Goal: Task Accomplishment & Management: Manage account settings

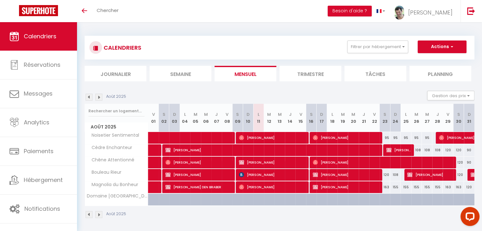
click at [89, 98] on img at bounding box center [89, 97] width 7 height 7
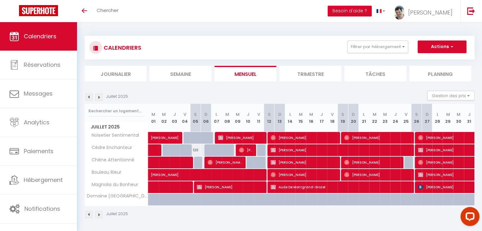
click at [88, 96] on img at bounding box center [89, 97] width 7 height 7
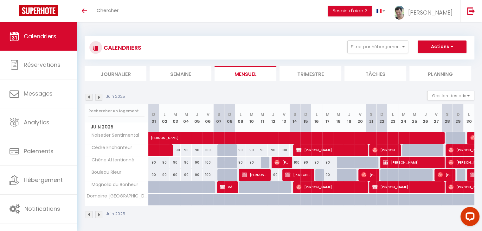
click at [88, 96] on img at bounding box center [89, 97] width 7 height 7
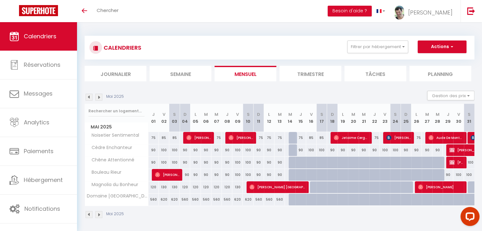
click at [99, 97] on img at bounding box center [98, 97] width 7 height 7
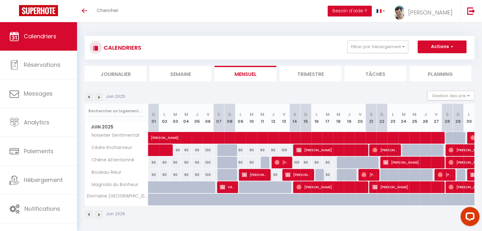
click at [99, 97] on img at bounding box center [98, 97] width 7 height 7
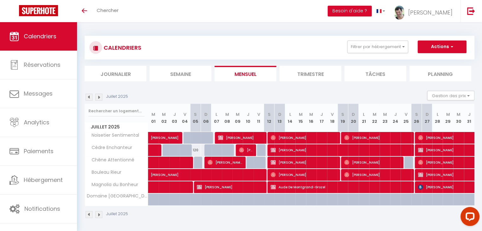
click at [99, 97] on img at bounding box center [98, 97] width 7 height 7
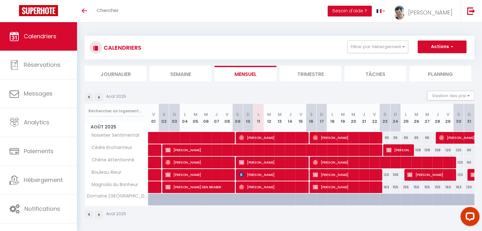
click at [42, 38] on span "Calendriers" at bounding box center [40, 36] width 33 height 8
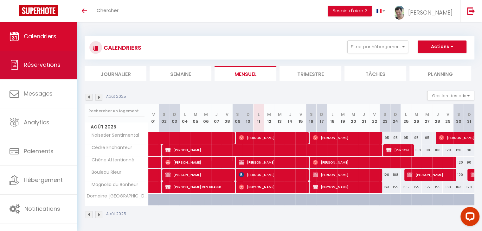
click at [34, 63] on span "Réservations" at bounding box center [42, 65] width 37 height 8
select select "not_cancelled"
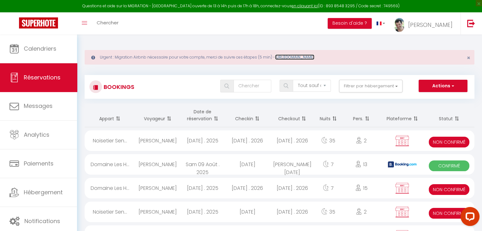
click at [314, 57] on link "https://superhote.com/migration-airbnb" at bounding box center [294, 57] width 39 height 5
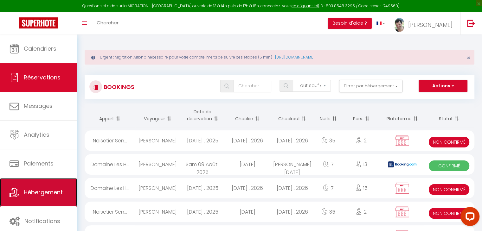
click at [45, 198] on link "Hébergement" at bounding box center [38, 192] width 77 height 29
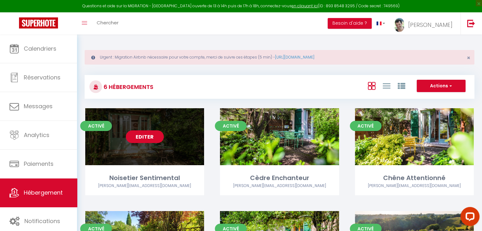
click at [152, 139] on link "Editer" at bounding box center [145, 137] width 38 height 13
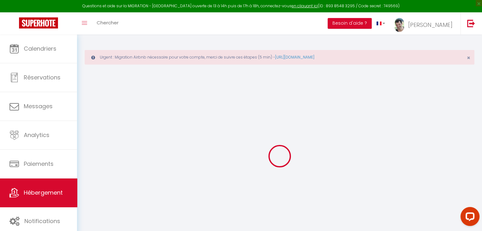
select select
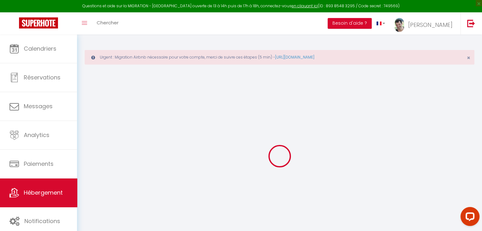
select select
checkbox input "false"
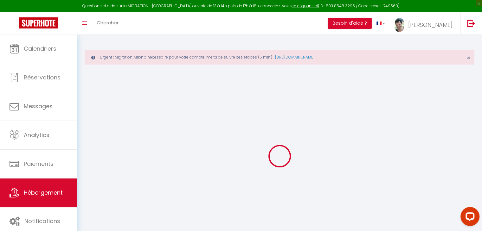
select select
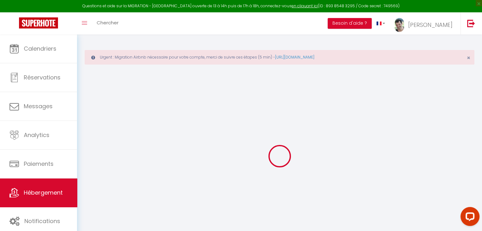
select select
checkbox input "false"
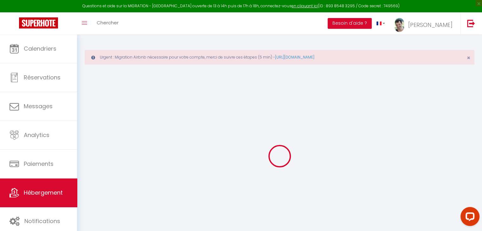
checkbox input "false"
select select
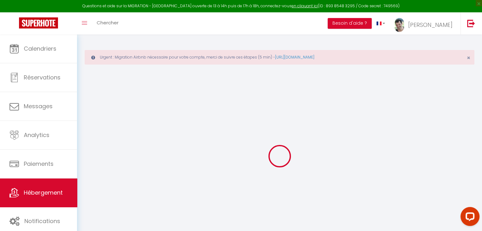
select select
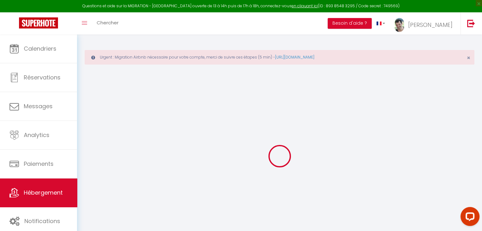
checkbox input "false"
select select
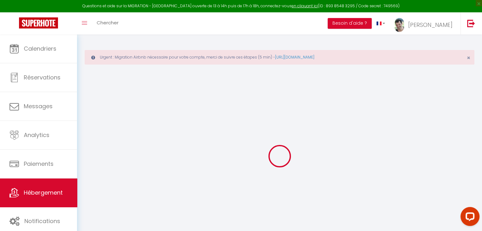
select select
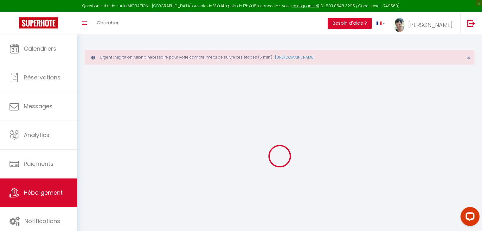
select select
checkbox input "false"
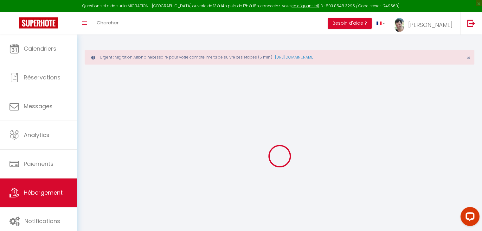
checkbox input "false"
select select
type input "Noisetier Sentimental"
type input "[PERSON_NAME]"
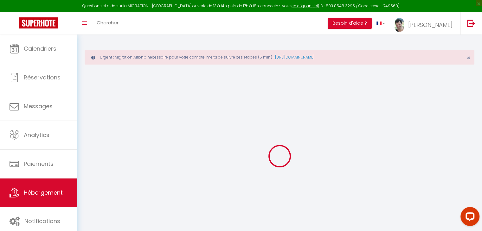
type input "MOLENAT"
type input "1205 CHEMIN DE JEANVERT"
type input "81600"
type input "GAILLAC"
select select "2"
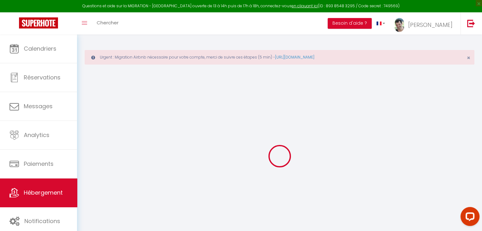
type input "60"
type input "15"
type input "44"
type input "1.31"
type input "400"
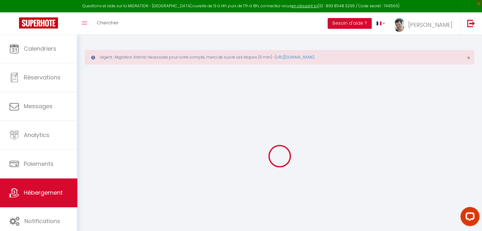
select select
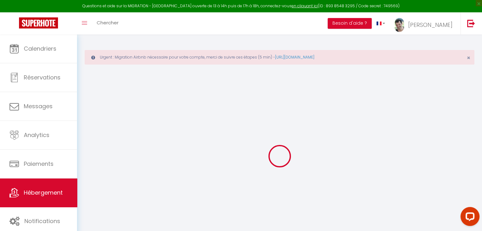
type input "1205 CHEMIN DE JEANVERT"
type input "81600"
type input "GAILLAC"
type input "[EMAIL_ADDRESS][DOMAIN_NAME]"
select select "14169"
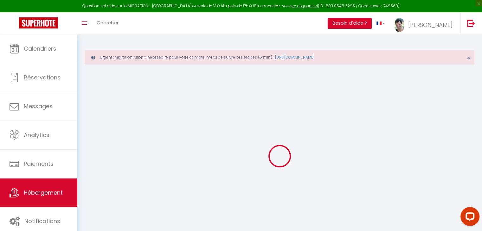
checkbox input "false"
checkbox input "true"
checkbox input "false"
select select
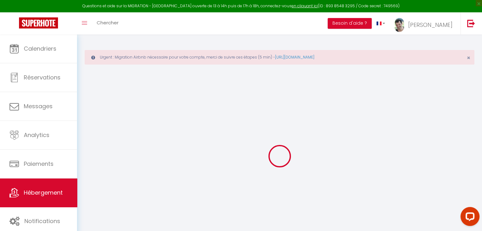
select select
type input "0"
checkbox input "false"
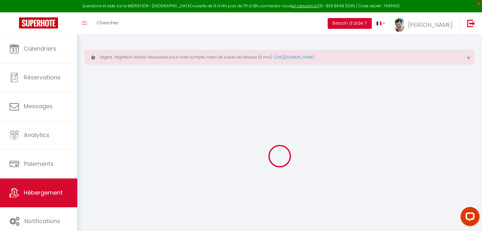
checkbox input "true"
checkbox input "false"
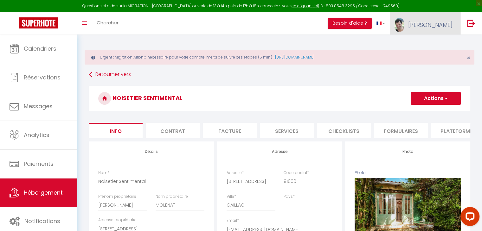
click at [447, 23] on span "[PERSON_NAME]" at bounding box center [430, 25] width 44 height 8
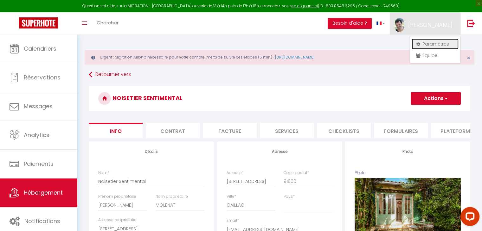
click at [441, 43] on link "Paramètres" at bounding box center [435, 44] width 47 height 11
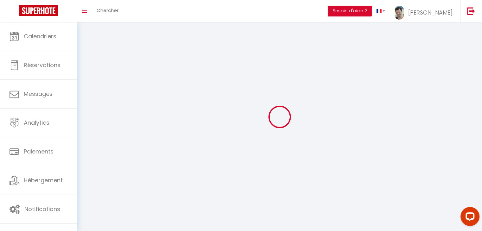
type input "[PERSON_NAME]"
type input "MOLENAT"
type input "0780161527"
type input "1205 Chemin de Jeanvert"
type input "81600"
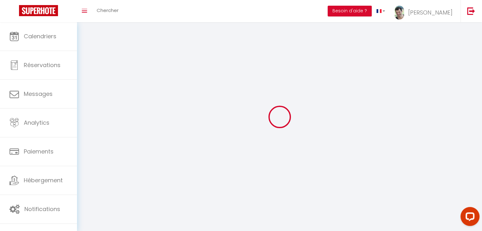
type input "GAILLAC"
type input "cgDe3VEwbWratCsdav023fSZD"
type input "MeCjlLEkmb3dMoOhqzGB7mOkc"
type input "cgDe3VEwbWratCsdav023fSZD"
type input "MeCjlLEkmb3dMoOhqzGB7mOkc"
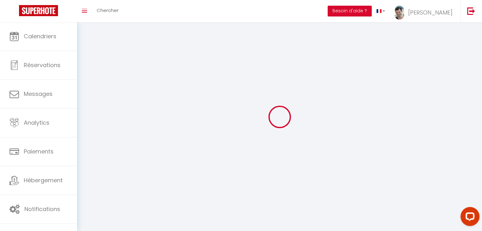
type input "https://app.superhote.com/#/get-available-rentals/MeCjlLEkmb3dMoOhqzGB7mOkc"
select select "fr"
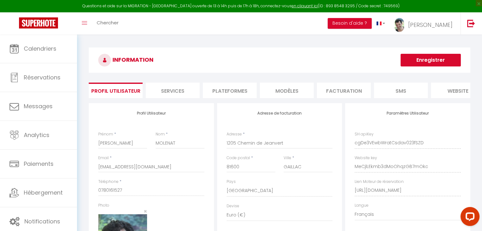
click at [233, 92] on li "Plateformes" at bounding box center [230, 91] width 54 height 16
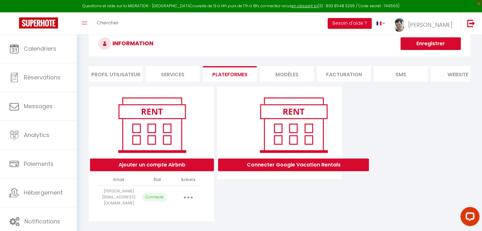
scroll to position [32, 0]
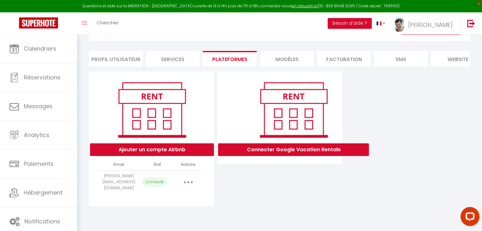
click at [188, 183] on icon "button" at bounding box center [188, 183] width 2 height 2
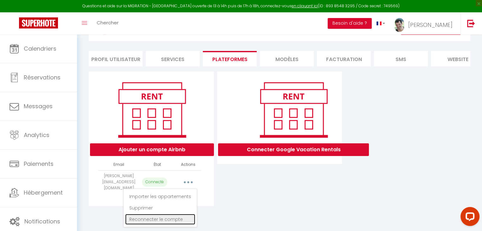
click at [181, 220] on link "Reconnecter le compte" at bounding box center [160, 219] width 70 height 11
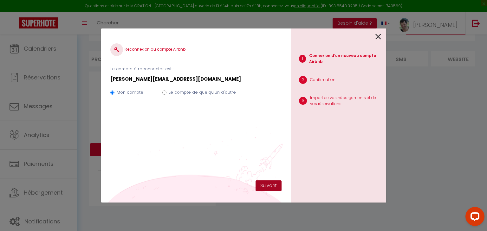
click at [269, 184] on button "Suivant" at bounding box center [268, 186] width 26 height 11
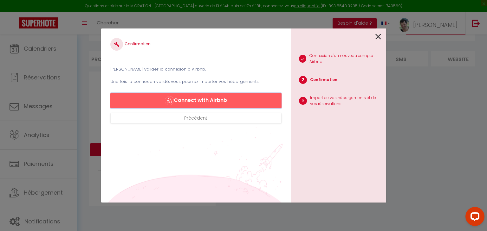
click at [212, 98] on button "Connect with Airbnb" at bounding box center [195, 100] width 171 height 15
click at [377, 35] on icon at bounding box center [378, 37] width 6 height 10
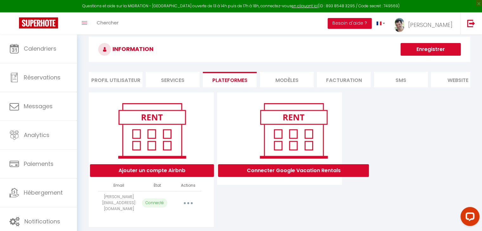
scroll to position [0, 0]
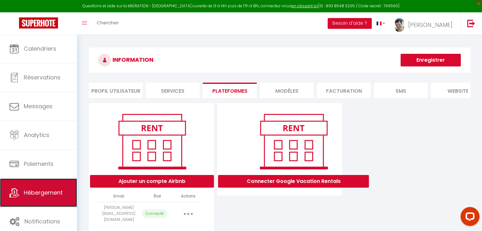
click at [58, 197] on link "Hébergement" at bounding box center [38, 193] width 77 height 29
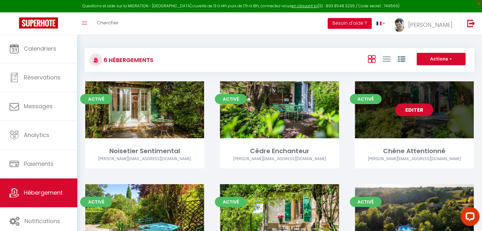
click at [415, 112] on link "Editer" at bounding box center [414, 110] width 38 height 13
select select "3"
select select "2"
select select "1"
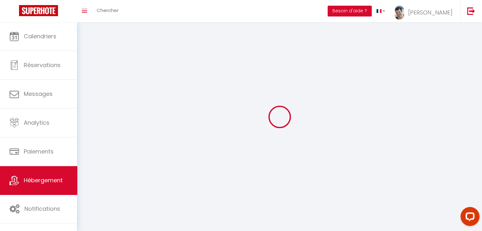
select select
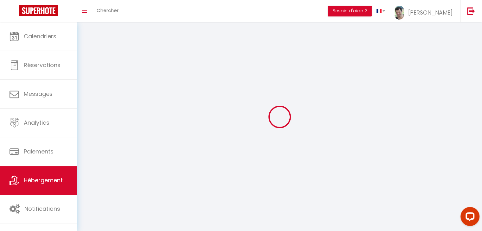
select select
checkbox input "false"
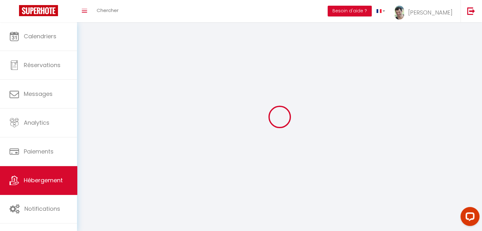
select select
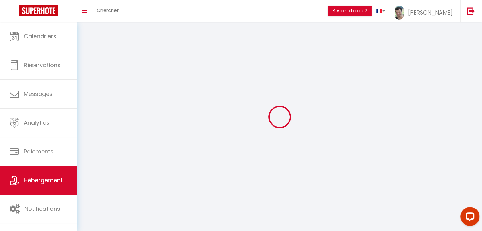
select select
checkbox input "false"
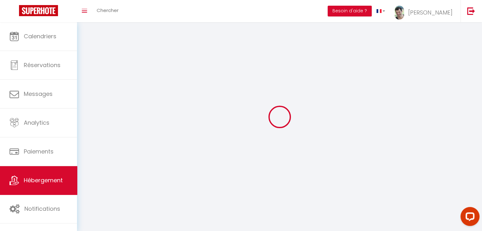
checkbox input "false"
select select
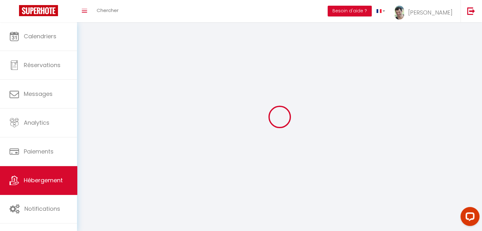
select select
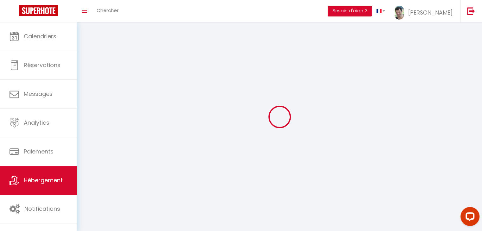
select select
checkbox input "false"
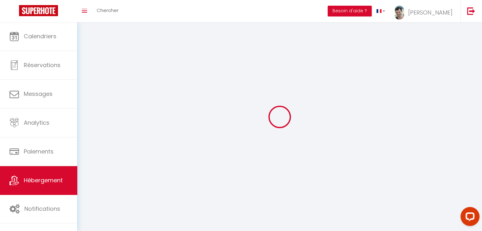
select select
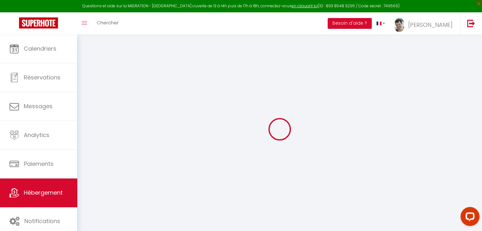
checkbox input "false"
checkbox input "true"
checkbox input "false"
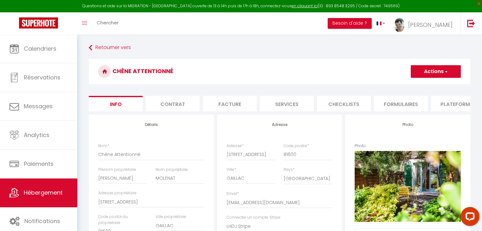
checkbox input "false"
checkbox input "true"
checkbox input "false"
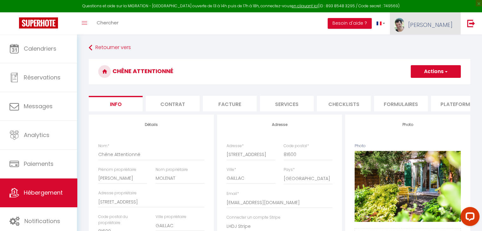
click at [441, 28] on span "[PERSON_NAME]" at bounding box center [430, 25] width 44 height 8
click at [440, 47] on link "Paramètres" at bounding box center [435, 44] width 47 height 11
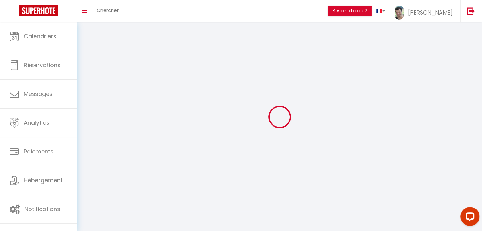
select select "28"
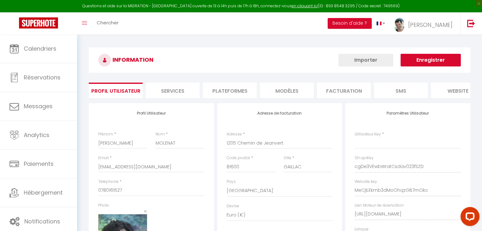
type input "cgDe3VEwbWratCsdav023fSZD"
type input "MeCjlLEkmb3dMoOhqzGB7mOkc"
type input "https://app.superhote.com/#/get-available-rentals/MeCjlLEkmb3dMoOhqzGB7mOkc"
select select "fr"
click at [233, 89] on li "Plateformes" at bounding box center [230, 91] width 54 height 16
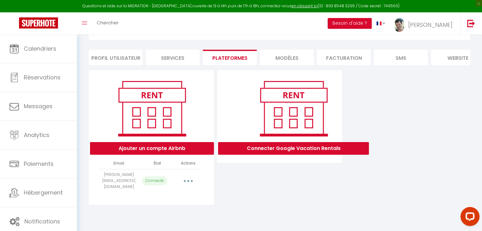
scroll to position [34, 0]
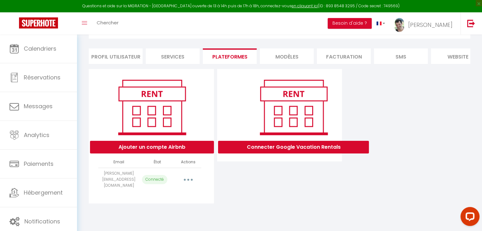
click at [188, 180] on button "button" at bounding box center [188, 180] width 18 height 10
click at [171, 216] on link "Reconnecter le compte" at bounding box center [160, 217] width 70 height 11
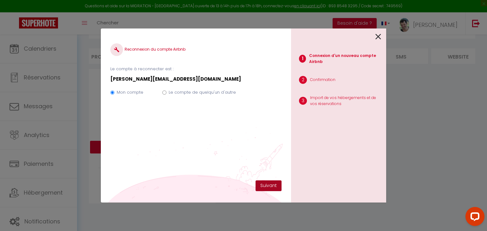
click at [264, 185] on button "Suivant" at bounding box center [268, 186] width 26 height 11
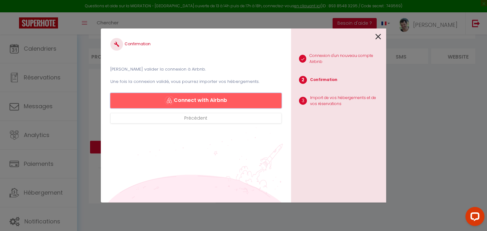
click at [243, 102] on button "Connect with Airbnb" at bounding box center [195, 100] width 171 height 15
click at [379, 37] on icon at bounding box center [378, 37] width 6 height 10
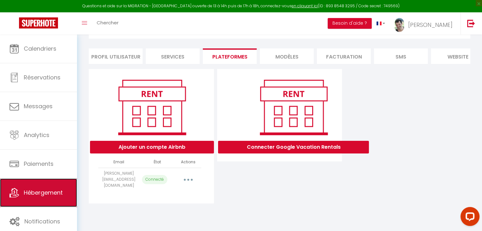
click at [29, 192] on span "Hébergement" at bounding box center [43, 193] width 39 height 8
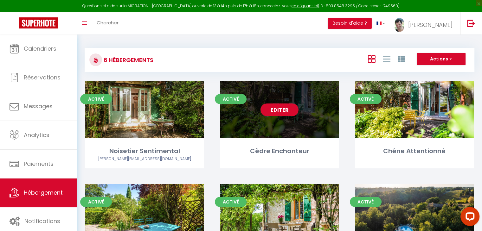
click at [272, 109] on link "Editer" at bounding box center [280, 110] width 38 height 13
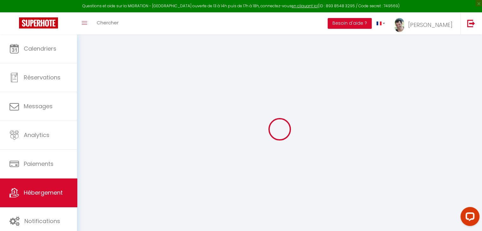
select select "+ 22 %"
select select "+ 18 %"
select select "+ 10 %"
checkbox input "false"
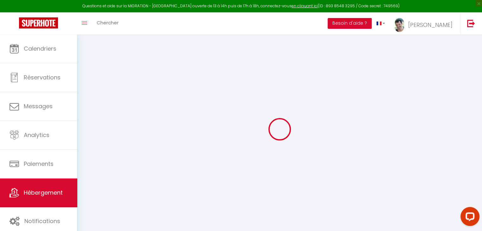
checkbox input "true"
checkbox input "false"
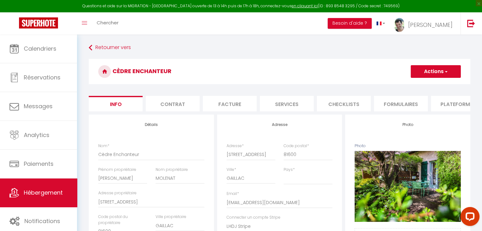
click at [456, 107] on li "Plateformes" at bounding box center [458, 104] width 54 height 16
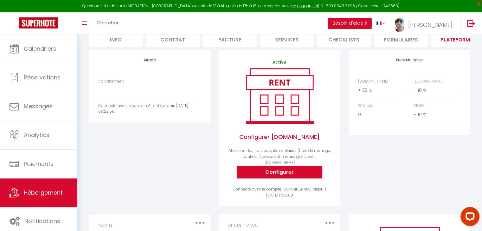
scroll to position [48, 0]
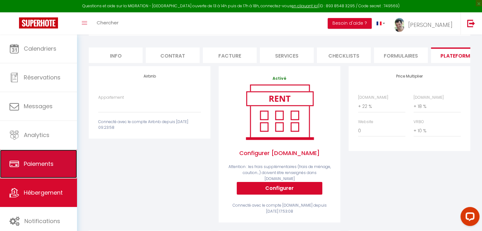
click at [38, 166] on span "Paiements" at bounding box center [39, 164] width 30 height 8
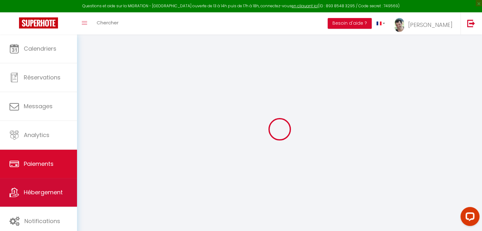
select select "2"
select select "0"
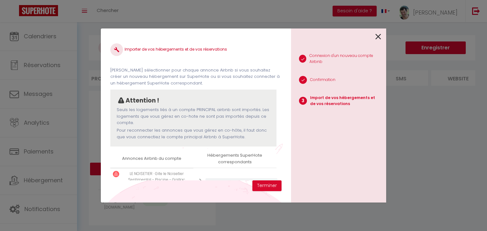
select select "65235"
select select "65239"
select select "65237"
select select "65236"
select select "65238"
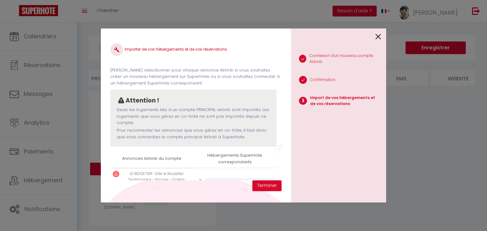
select select "65404"
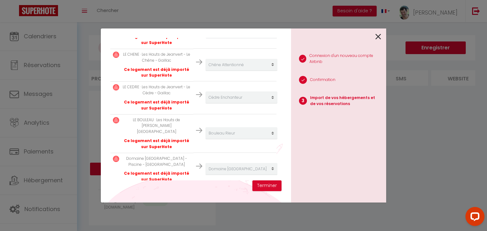
scroll to position [188, 0]
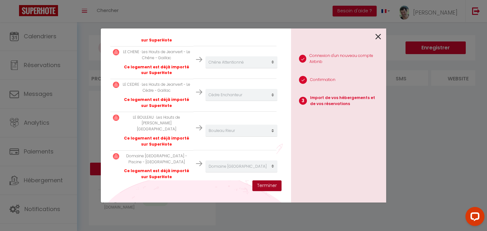
click at [270, 184] on button "Terminer" at bounding box center [266, 186] width 29 height 11
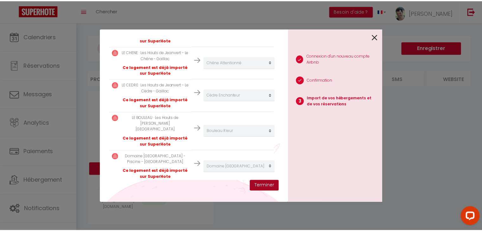
scroll to position [203, 0]
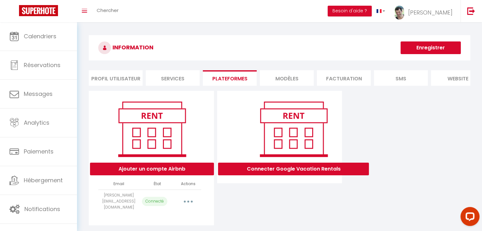
click at [99, 80] on li "Profil Utilisateur" at bounding box center [116, 78] width 54 height 16
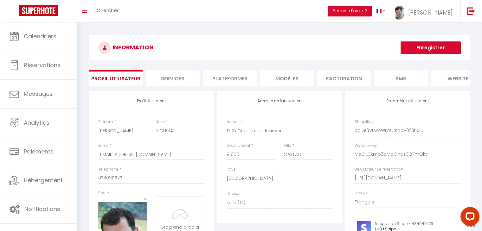
click at [164, 80] on li "Services" at bounding box center [173, 78] width 54 height 16
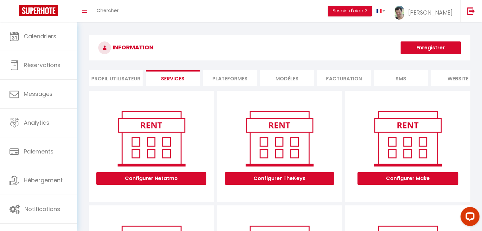
click at [223, 76] on li "Plateformes" at bounding box center [230, 78] width 54 height 16
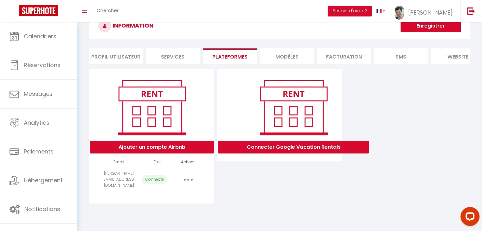
scroll to position [22, 0]
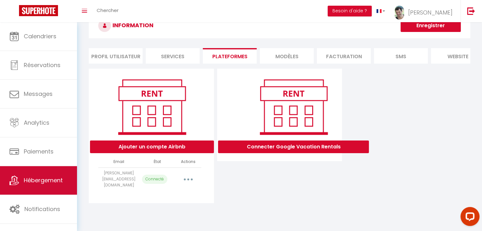
click at [31, 181] on span "Hébergement" at bounding box center [43, 181] width 39 height 8
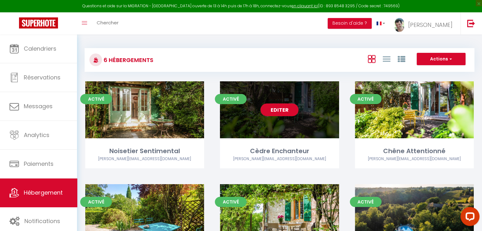
click at [282, 111] on link "Editer" at bounding box center [280, 110] width 38 height 13
select select "3"
select select "2"
select select "1"
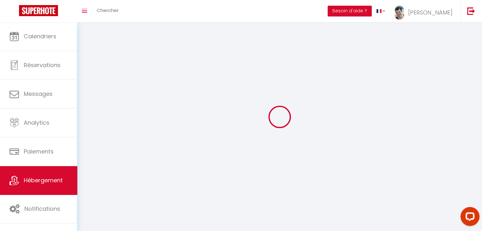
select select
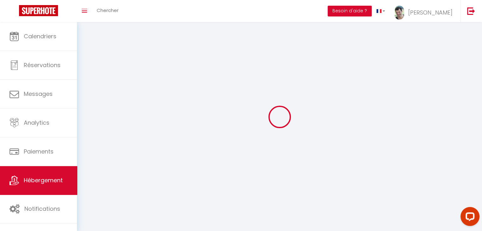
select select
checkbox input "false"
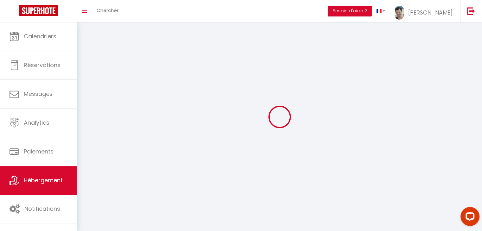
checkbox input "false"
select select
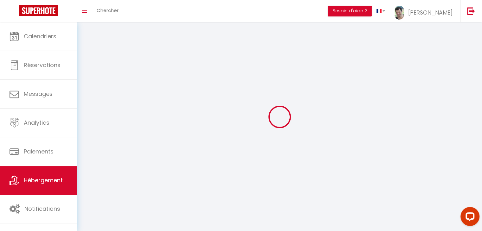
select select
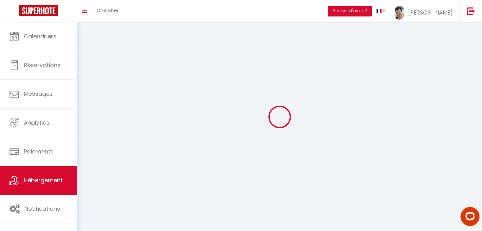
checkbox input "false"
select select
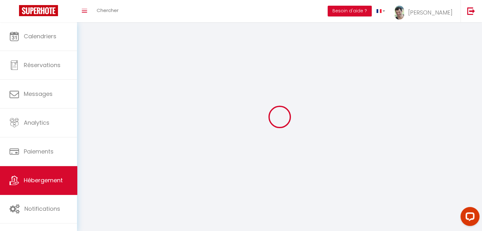
select select
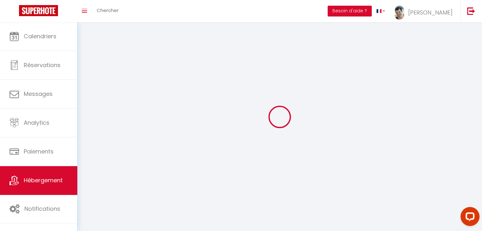
select select
checkbox input "false"
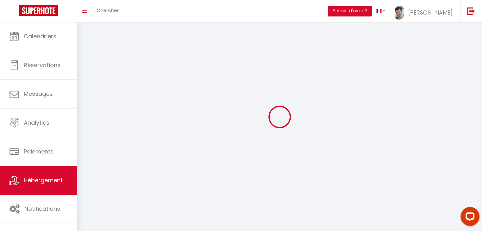
select select
select select "28"
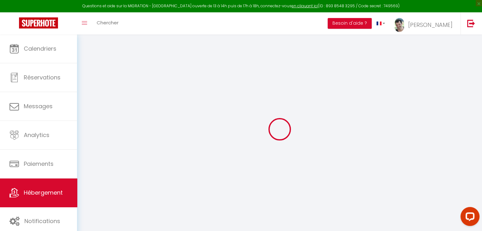
select select
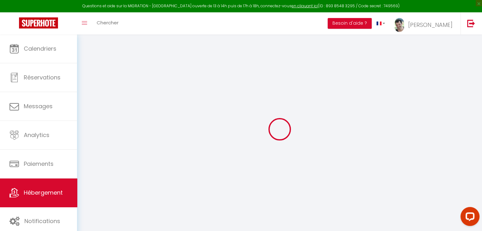
select select
checkbox input "false"
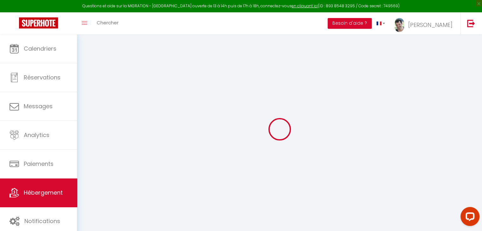
select select
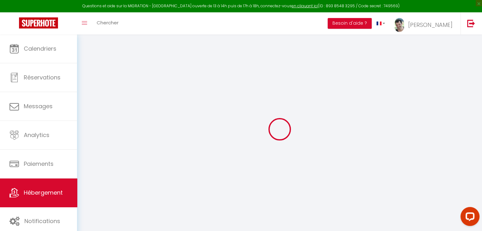
select select
checkbox input "false"
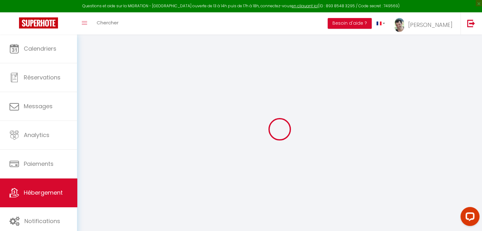
checkbox input "false"
select select
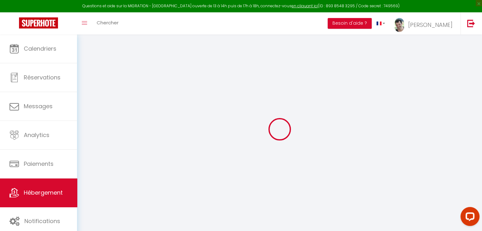
select select
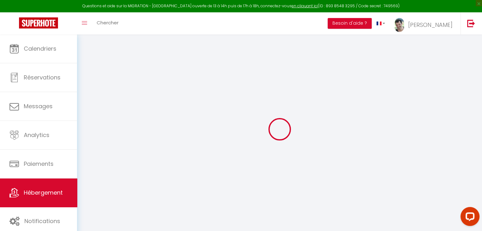
checkbox input "false"
select select
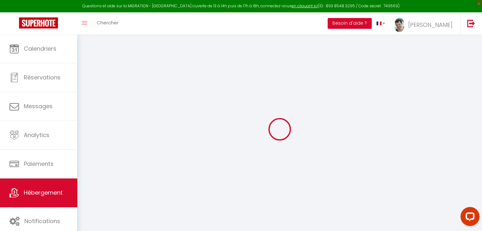
select select
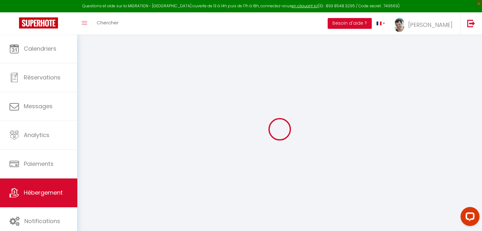
select select
checkbox input "false"
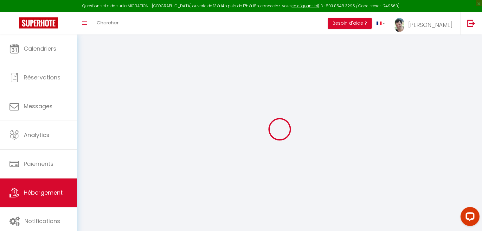
checkbox input "false"
select select
type input "Cèdre Enchanteur"
type input "Patrice"
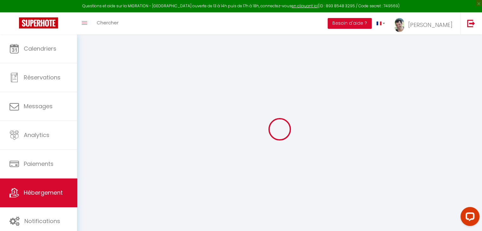
type input "MOLENAT"
type input "1205 CHEMIN DE JEANVERT"
type input "81600"
type input "GAILLAC"
select select "2"
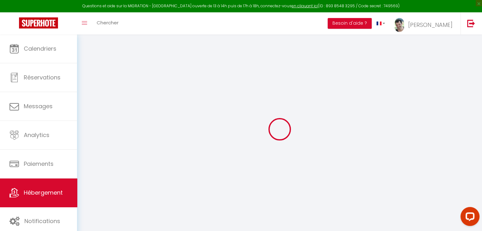
type input "75"
type input "30"
type input "1.05"
type input "400"
select select
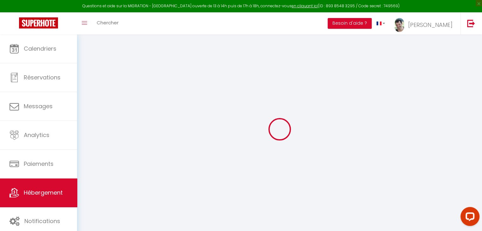
select select
type input "1205 CHEMIN DE JEANVERT"
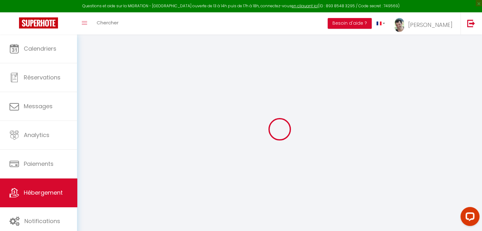
type input "81600"
type input "GAILLAC"
type input "[EMAIL_ADDRESS][DOMAIN_NAME]"
select select "14169"
checkbox input "false"
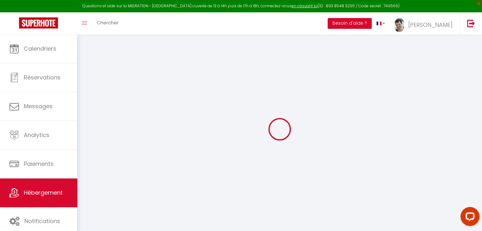
checkbox input "false"
checkbox input "true"
checkbox input "false"
select select
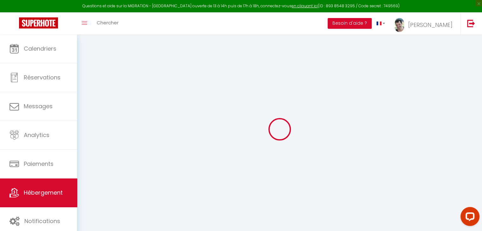
type input "0"
select select
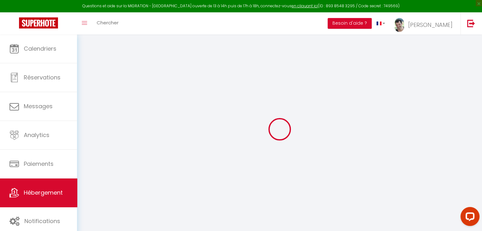
select select
checkbox input "false"
checkbox input "true"
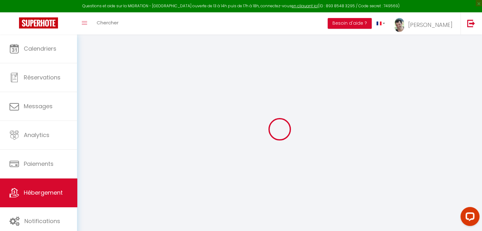
checkbox input "false"
select select
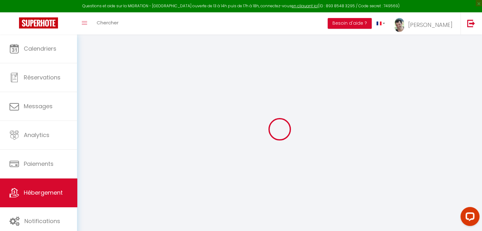
select select
checkbox input "false"
checkbox input "true"
checkbox input "false"
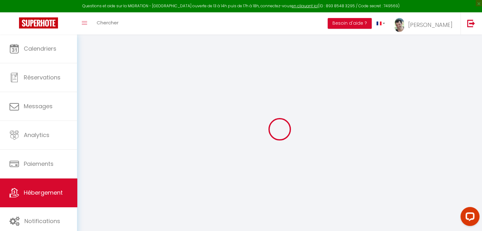
checkbox input "false"
checkbox input "true"
checkbox input "false"
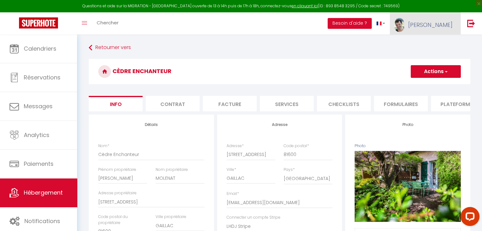
click at [441, 26] on span "[PERSON_NAME]" at bounding box center [430, 25] width 44 height 8
click at [442, 42] on link "Paramètres" at bounding box center [435, 44] width 47 height 11
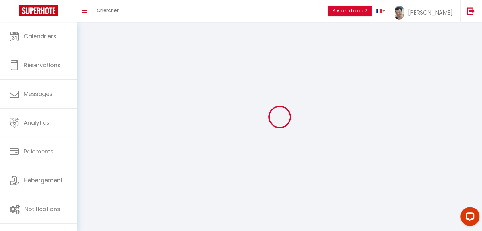
type input "[PERSON_NAME]"
type input "MOLENAT"
type input "0780161527"
type input "1205 Chemin de Jeanvert"
type input "81600"
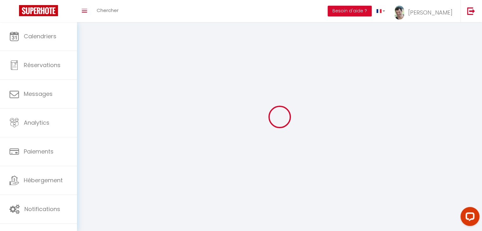
type input "GAILLAC"
type input "cgDe3VEwbWratCsdav023fSZD"
type input "MeCjlLEkmb3dMoOhqzGB7mOkc"
select select "28"
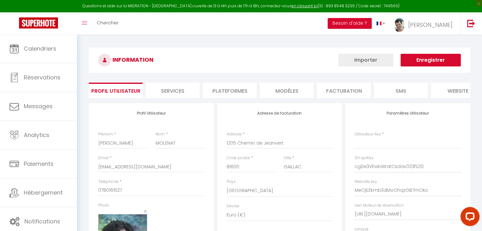
type input "cgDe3VEwbWratCsdav023fSZD"
type input "MeCjlLEkmb3dMoOhqzGB7mOkc"
type input "https://app.superhote.com/#/get-available-rentals/MeCjlLEkmb3dMoOhqzGB7mOkc"
select select "fr"
click at [240, 92] on li "Plateformes" at bounding box center [230, 91] width 54 height 16
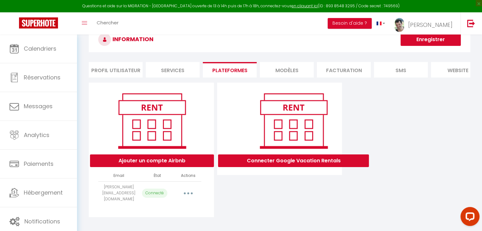
scroll to position [34, 0]
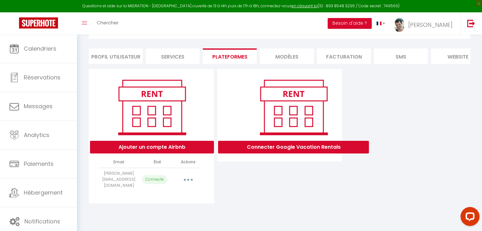
click at [189, 181] on button "button" at bounding box center [188, 180] width 18 height 10
click at [172, 218] on link "Reconnecter le compte" at bounding box center [160, 217] width 70 height 11
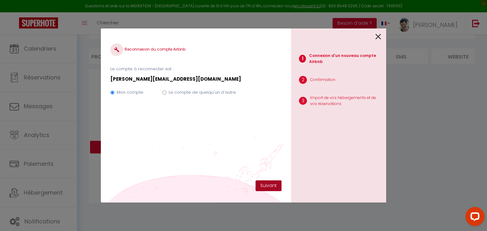
click at [273, 187] on button "Suivant" at bounding box center [268, 186] width 26 height 11
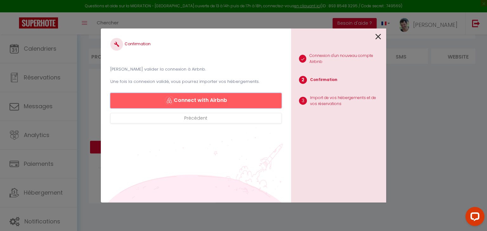
click at [214, 100] on button "Connect with Airbnb" at bounding box center [195, 100] width 171 height 15
click at [380, 36] on icon at bounding box center [378, 37] width 6 height 10
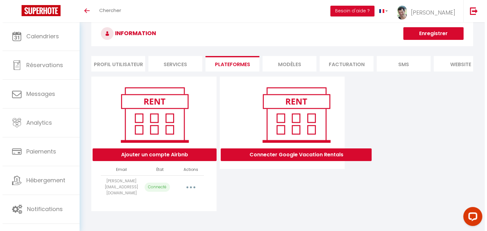
scroll to position [22, 0]
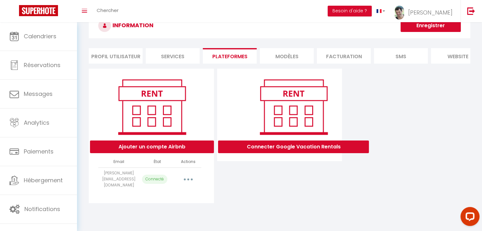
select select "65235"
select select "65239"
select select "65237"
select select "65236"
select select "65238"
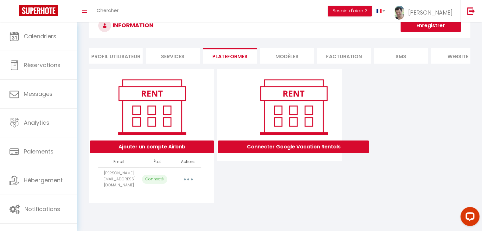
select select "65404"
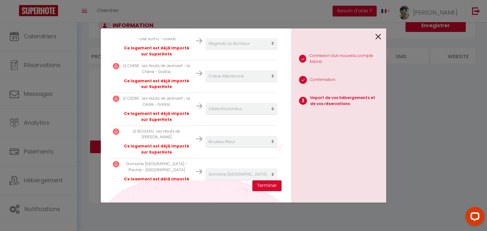
scroll to position [188, 0]
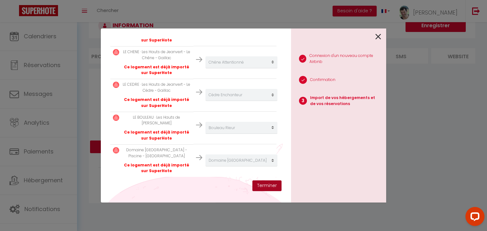
click at [267, 186] on button "Terminer" at bounding box center [266, 186] width 29 height 11
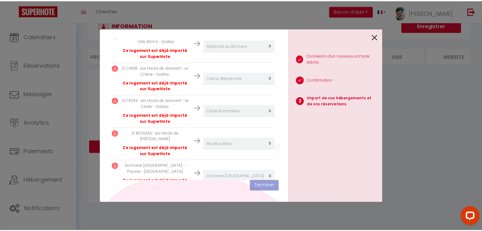
scroll to position [203, 0]
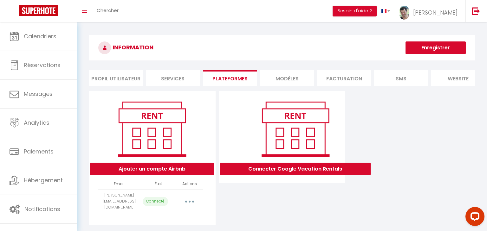
select select "65235"
select select "65239"
select select "65237"
select select "65236"
select select "65238"
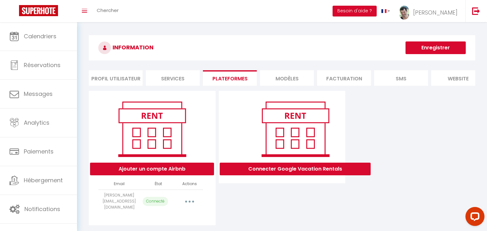
select select "65404"
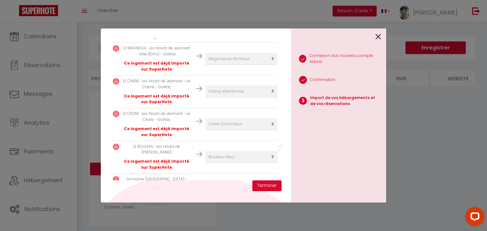
scroll to position [188, 0]
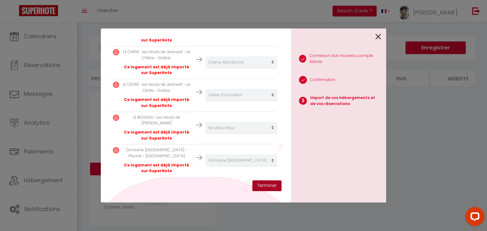
click at [265, 185] on button "Terminer" at bounding box center [266, 186] width 29 height 11
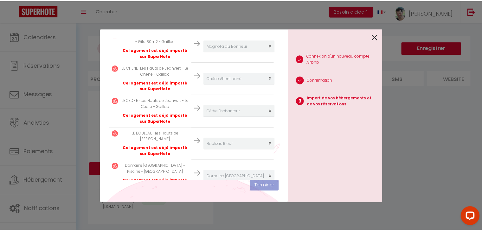
scroll to position [203, 0]
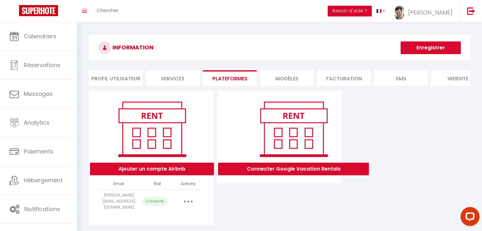
click at [372, 13] on button "Besoin d'aide ?" at bounding box center [350, 11] width 44 height 11
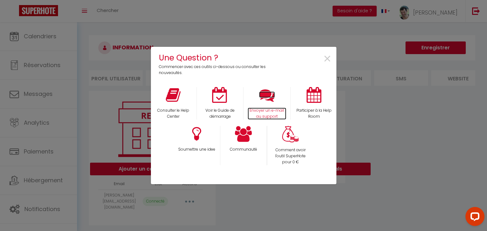
click at [264, 97] on icon at bounding box center [267, 95] width 16 height 16
click at [326, 58] on span "×" at bounding box center [327, 59] width 9 height 20
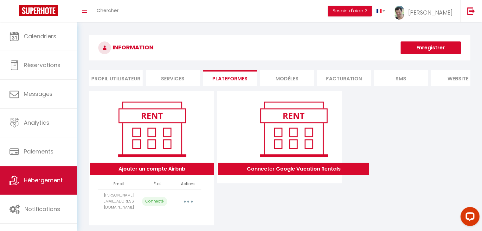
click at [44, 174] on link "Hébergement" at bounding box center [38, 180] width 77 height 29
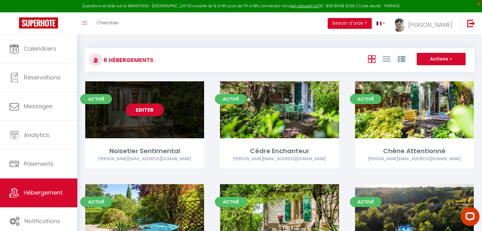
click at [101, 99] on span "Activé" at bounding box center [96, 99] width 32 height 10
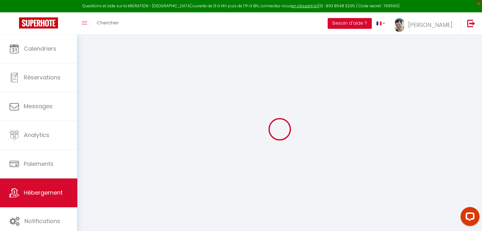
select select "+ 18 %"
select select "+ 10 %"
checkbox input "false"
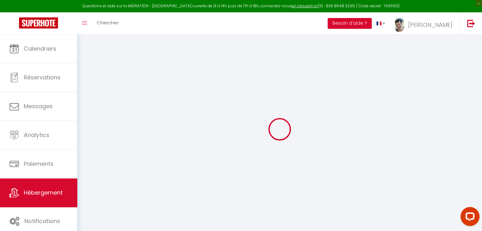
checkbox input "true"
checkbox input "false"
select select "365"
select select "EUR"
select select "8271-867338862256676516"
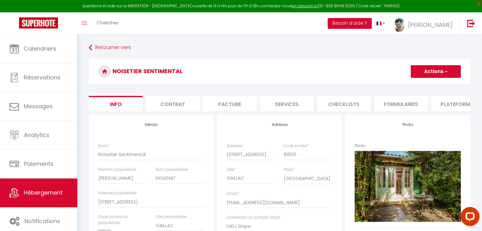
click at [451, 103] on li "Plateformes" at bounding box center [458, 104] width 54 height 16
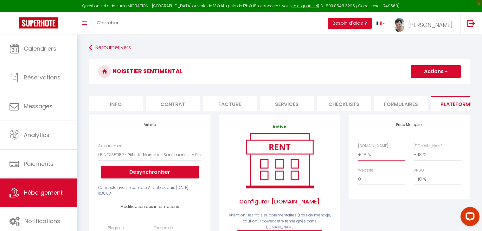
click at [367, 159] on select "0 + 1 % + 2 % + 3 % + 4 % + 5 % + 6 % + 7 % + 8 % + 9 %" at bounding box center [381, 155] width 47 height 12
select select "+ 22 %"
click at [358, 154] on select "0 + 1 % + 2 % + 3 % + 4 % + 5 % + 6 % + 7 % + 8 % + 9 %" at bounding box center [381, 155] width 47 height 12
click at [429, 72] on button "Actions" at bounding box center [436, 71] width 50 height 13
click at [430, 86] on link "Enregistrer" at bounding box center [435, 85] width 50 height 8
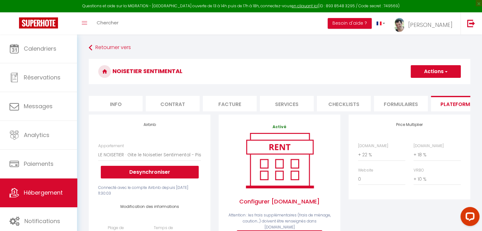
click at [432, 72] on button "Actions" at bounding box center [436, 71] width 50 height 13
click at [436, 83] on link "Enregistrer" at bounding box center [435, 85] width 50 height 8
click at [51, 196] on span "Hébergement" at bounding box center [43, 193] width 39 height 8
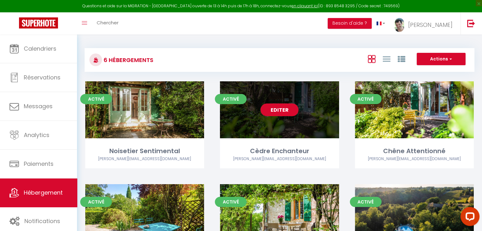
click at [284, 109] on link "Editer" at bounding box center [280, 110] width 38 height 13
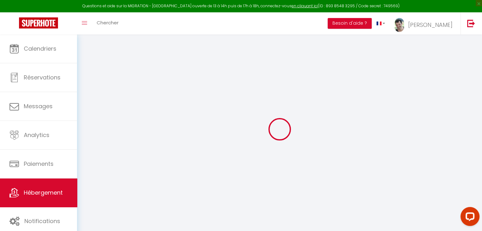
select select "+ 18 %"
select select "+ 10 %"
checkbox input "false"
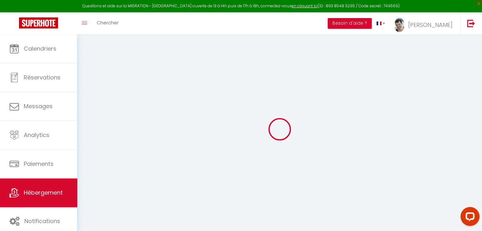
checkbox input "true"
checkbox input "false"
select select "8271-868870985120520022"
select select
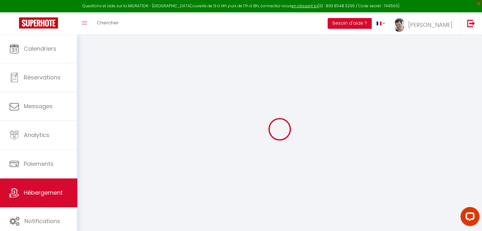
select select
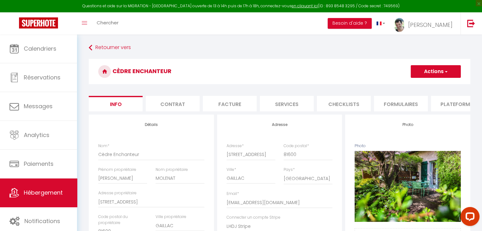
click at [452, 104] on li "Plateformes" at bounding box center [458, 104] width 54 height 16
select select
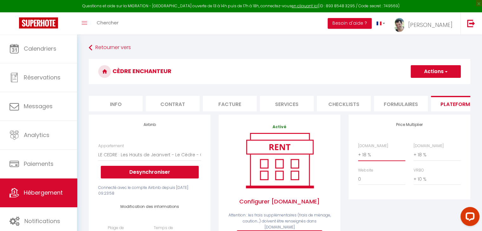
click at [367, 161] on select "0 + 1 % + 2 % + 3 % + 4 % + 5 % + 6 % + 7 % + 8 % + 9 %" at bounding box center [381, 155] width 47 height 12
select select "+ 22 %"
click at [358, 154] on select "0 + 1 % + 2 % + 3 % + 4 % + 5 % + 6 % + 7 % + 8 % + 9 %" at bounding box center [381, 155] width 47 height 12
select select
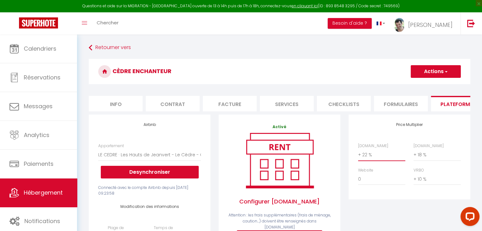
select select
click at [426, 71] on button "Actions" at bounding box center [436, 71] width 50 height 13
click at [433, 87] on link "Enregistrer" at bounding box center [435, 85] width 50 height 8
select select
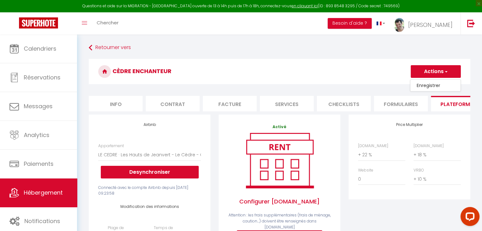
select select
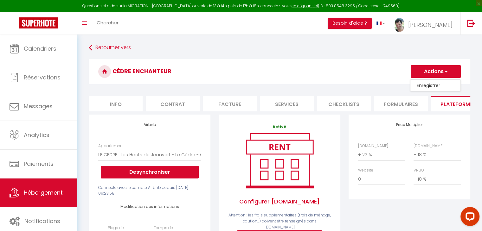
select select
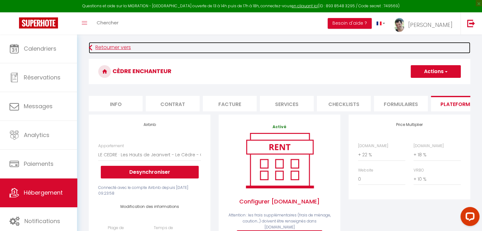
click at [114, 47] on link "Retourner vers" at bounding box center [280, 47] width 382 height 11
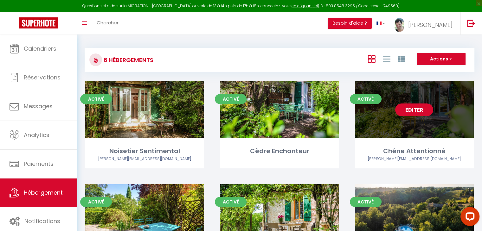
click at [416, 111] on link "Editer" at bounding box center [414, 110] width 38 height 13
select select "3"
select select "2"
select select "1"
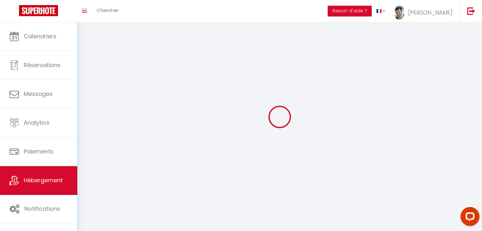
select select
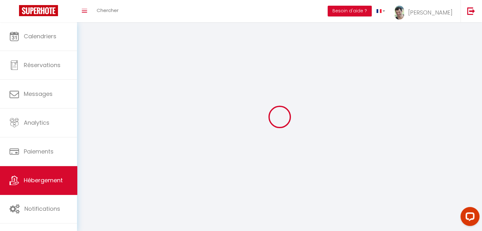
select select
checkbox input "false"
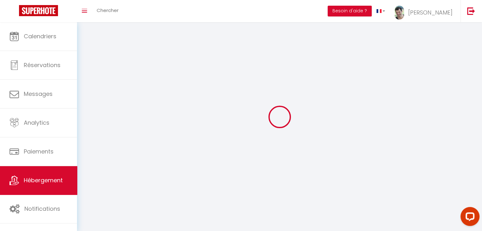
checkbox input "false"
select select
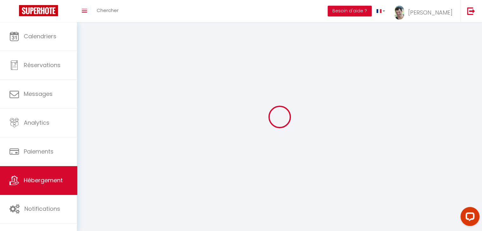
select select
checkbox input "false"
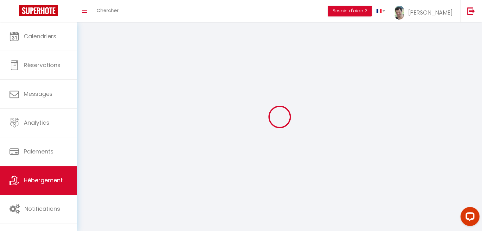
checkbox input "false"
select select
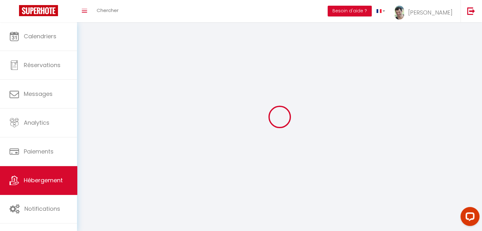
select select
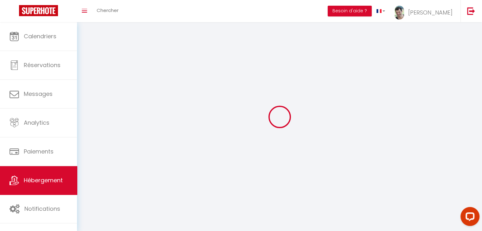
select select
checkbox input "false"
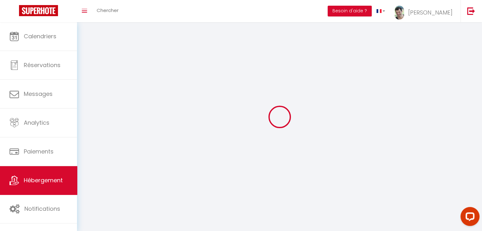
select select
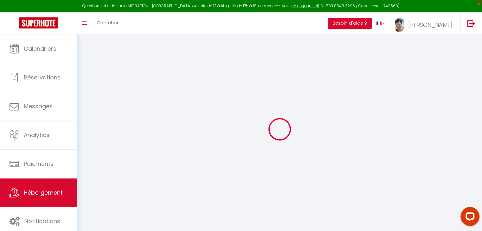
select select "+ 18 %"
select select "+ 10 %"
checkbox input "false"
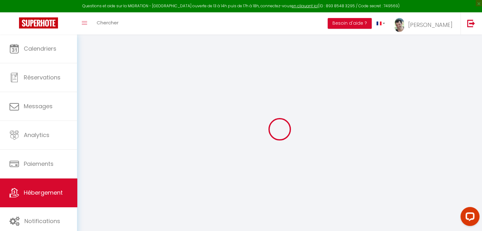
checkbox input "true"
checkbox input "false"
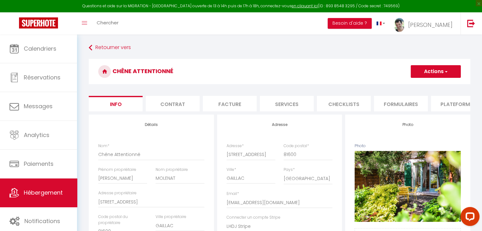
checkbox input "false"
checkbox input "true"
checkbox input "false"
select select "8271-868861249639910115"
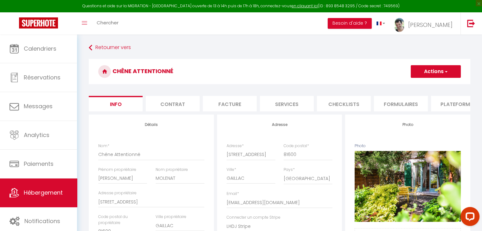
click at [451, 101] on li "Plateformes" at bounding box center [458, 104] width 54 height 16
select select
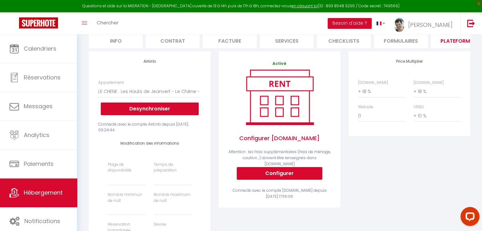
scroll to position [32, 0]
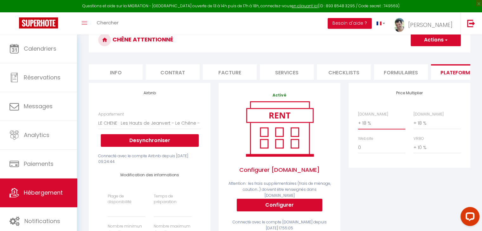
click at [370, 127] on select "0 + 1 % + 2 % + 3 % + 4 % + 5 % + 6 % + 7 % + 8 % + 9 %" at bounding box center [381, 123] width 47 height 12
select select "+ 22 %"
click at [358, 122] on select "0 + 1 % + 2 % + 3 % + 4 % + 5 % + 6 % + 7 % + 8 % + 9 %" at bounding box center [381, 123] width 47 height 12
select select
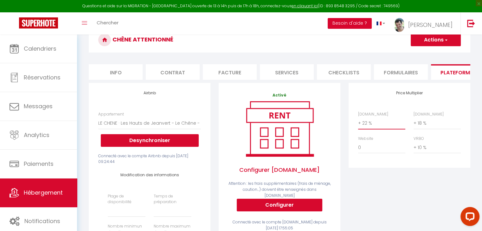
select select
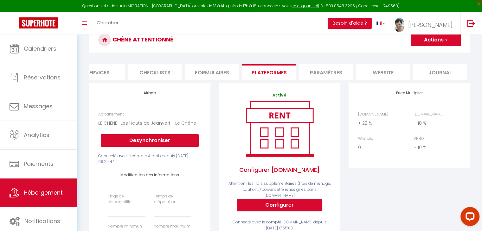
click at [431, 36] on button "Actions" at bounding box center [436, 40] width 50 height 13
click at [430, 54] on link "Enregistrer" at bounding box center [435, 54] width 50 height 8
select select
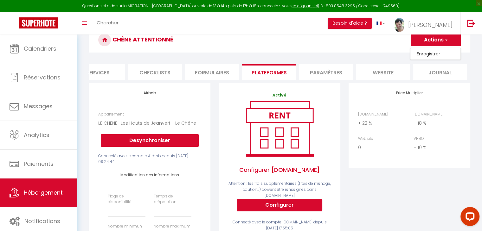
select select
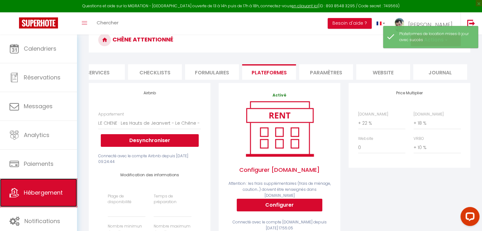
click at [48, 194] on span "Hébergement" at bounding box center [43, 193] width 39 height 8
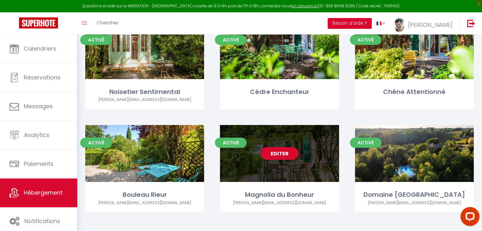
scroll to position [63, 0]
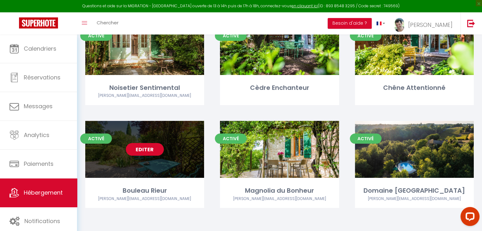
click at [149, 151] on link "Editer" at bounding box center [145, 149] width 38 height 13
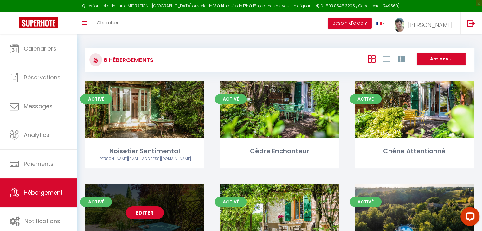
select select "3"
select select "2"
select select "1"
select select "28"
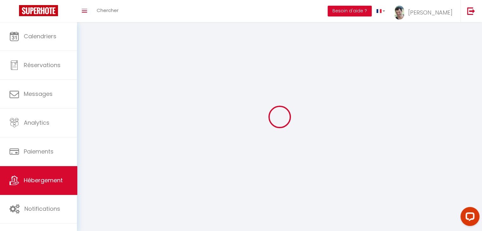
select select
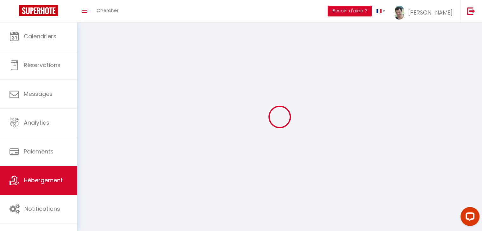
checkbox input "false"
select select
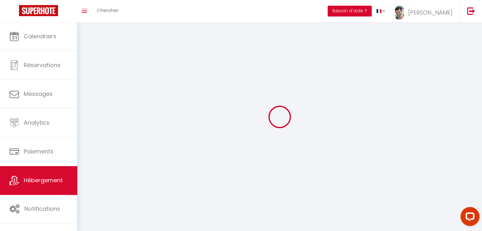
select select
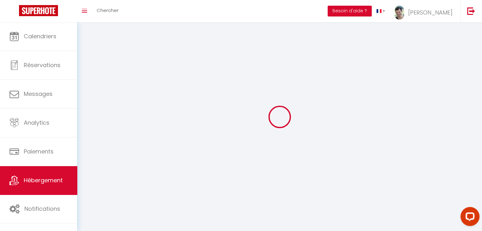
select select
checkbox input "false"
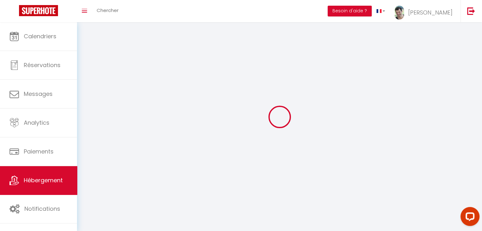
select select
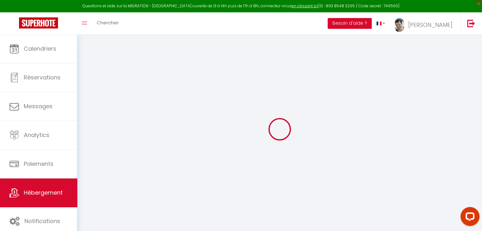
select select "+ 18 %"
select select "+ 10 %"
checkbox input "false"
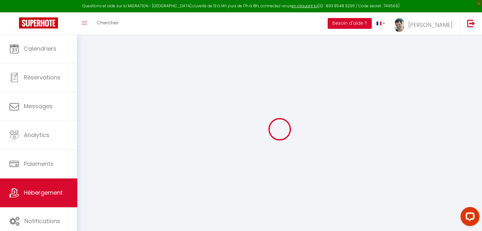
checkbox input "true"
checkbox input "false"
select select
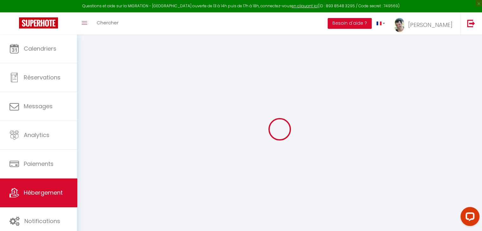
select select
select select "8271-868872905195182315"
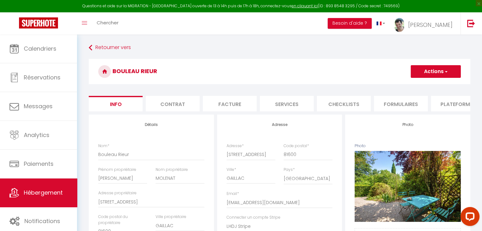
click at [453, 104] on li "Plateformes" at bounding box center [458, 104] width 54 height 16
select select
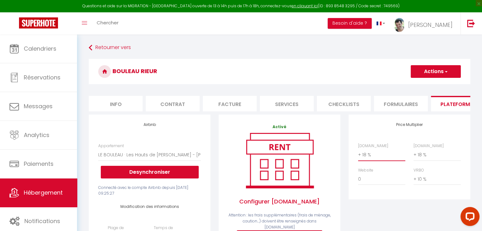
click at [368, 161] on select "0 + 1 % + 2 % + 3 % + 4 % + 5 % + 6 % + 7 % + 8 % + 9 %" at bounding box center [381, 155] width 47 height 12
select select "+ 22 %"
click at [358, 154] on select "0 + 1 % + 2 % + 3 % + 4 % + 5 % + 6 % + 7 % + 8 % + 9 %" at bounding box center [381, 155] width 47 height 12
select select
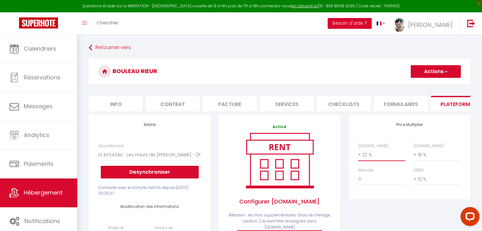
select select
click at [417, 70] on button "Actions" at bounding box center [436, 71] width 50 height 13
click at [419, 84] on link "Enregistrer" at bounding box center [435, 85] width 50 height 8
select select
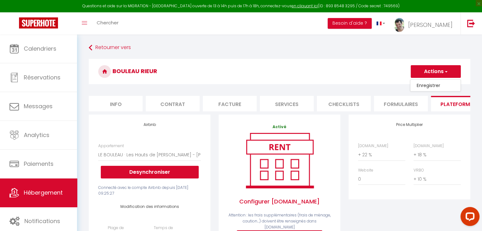
select select
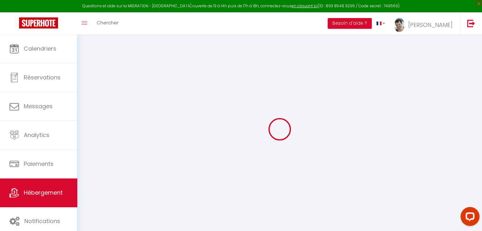
select select
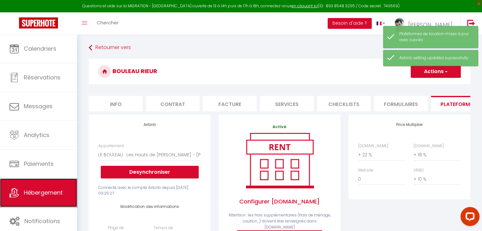
click at [38, 192] on span "Hébergement" at bounding box center [43, 193] width 39 height 8
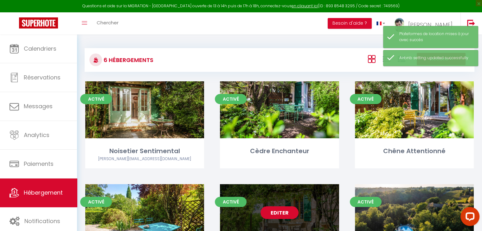
click at [277, 211] on link "Editer" at bounding box center [280, 213] width 38 height 13
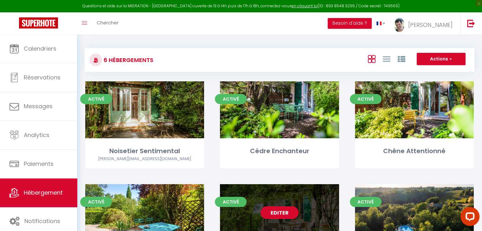
click at [280, 215] on link "Editer" at bounding box center [280, 213] width 38 height 13
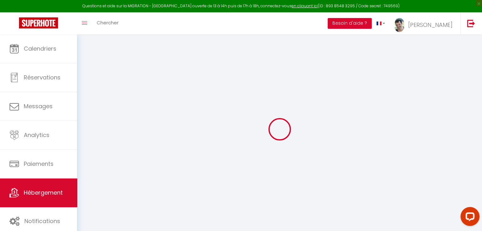
checkbox input "false"
checkbox input "true"
checkbox input "false"
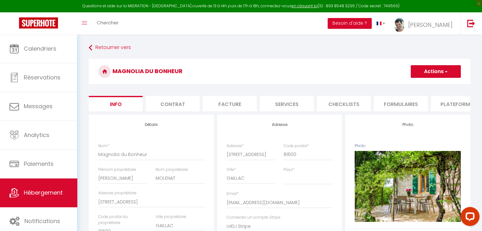
click at [452, 105] on li "Plateformes" at bounding box center [458, 104] width 54 height 16
select select
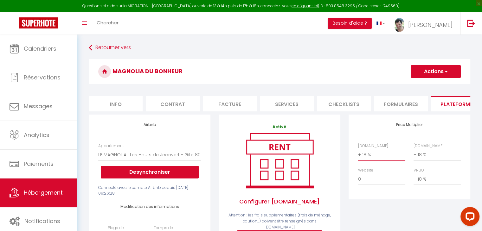
click at [365, 160] on select "0 + 1 % + 2 % + 3 % + 4 % + 5 % + 6 % + 7 % + 8 % + 9 %" at bounding box center [381, 155] width 47 height 12
select select "+ 22 %"
click at [358, 154] on select "0 + 1 % + 2 % + 3 % + 4 % + 5 % + 6 % + 7 % + 8 % + 9 %" at bounding box center [381, 155] width 47 height 12
select select
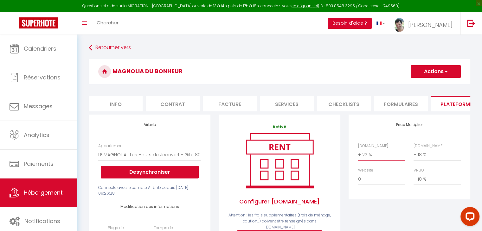
select select
click at [433, 71] on button "Actions" at bounding box center [436, 71] width 50 height 13
click at [432, 85] on link "Enregistrer" at bounding box center [435, 85] width 50 height 8
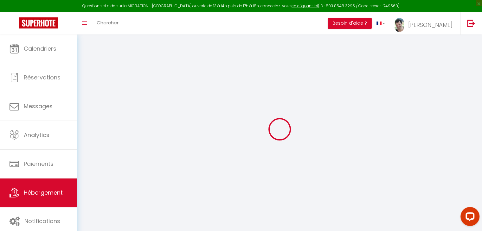
select select
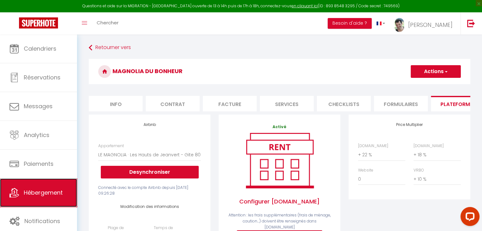
click at [40, 190] on span "Hébergement" at bounding box center [43, 193] width 39 height 8
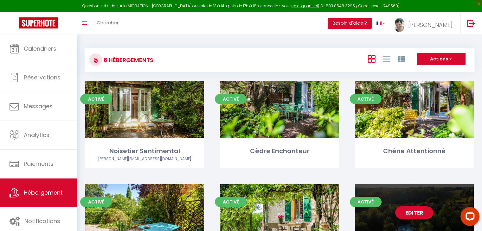
click at [417, 216] on link "Editer" at bounding box center [414, 213] width 38 height 13
select select "3"
select select "2"
select select "1"
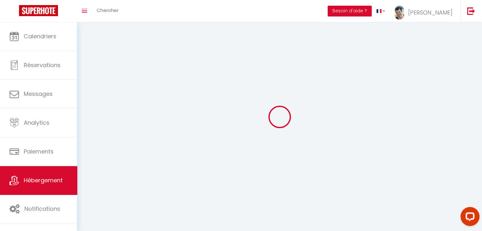
select select
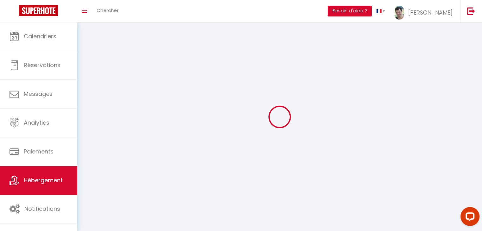
checkbox input "false"
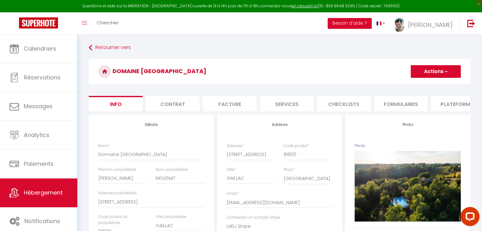
click at [450, 107] on li "Plateformes" at bounding box center [458, 104] width 54 height 16
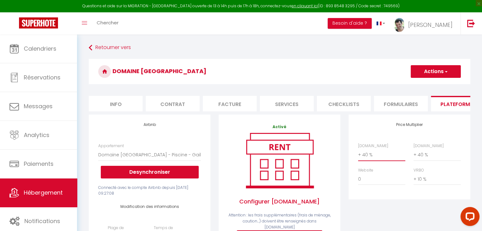
click at [366, 161] on select "0 + 1 % + 2 % + 3 % + 4 % + 5 % + 6 % + 7 % + 8 % + 9 %" at bounding box center [381, 155] width 47 height 12
click at [358, 154] on select "0 + 1 % + 2 % + 3 % + 4 % + 5 % + 6 % + 7 % + 8 % + 9 %" at bounding box center [381, 155] width 47 height 12
click at [431, 72] on button "Actions" at bounding box center [436, 71] width 50 height 13
click at [429, 87] on link "Enregistrer" at bounding box center [435, 85] width 50 height 8
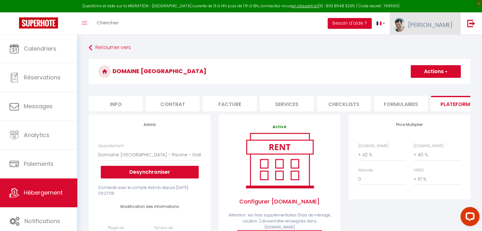
click at [435, 26] on span "[PERSON_NAME]" at bounding box center [430, 25] width 44 height 8
click at [434, 43] on link "Paramètres" at bounding box center [435, 44] width 47 height 11
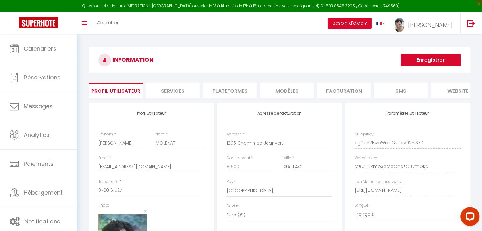
click at [237, 92] on li "Plateformes" at bounding box center [230, 91] width 54 height 16
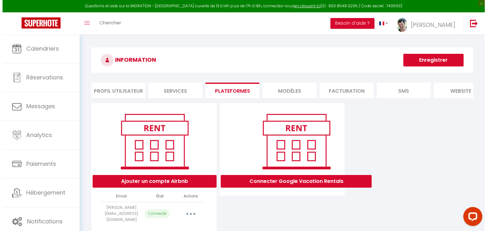
scroll to position [34, 0]
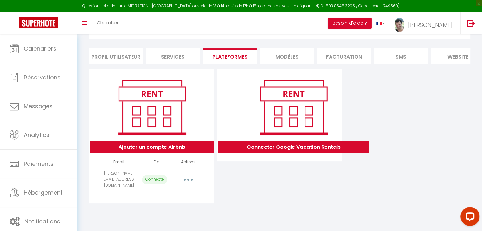
click at [189, 181] on icon "button" at bounding box center [188, 180] width 2 height 2
click at [161, 219] on link "Reconnecter le compte" at bounding box center [160, 217] width 70 height 11
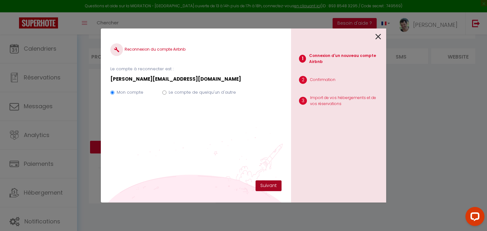
click at [272, 185] on button "Suivant" at bounding box center [268, 186] width 26 height 11
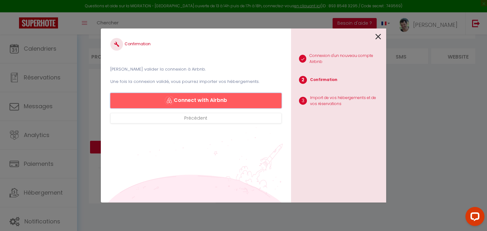
click at [202, 100] on button "Connect with Airbnb" at bounding box center [195, 100] width 171 height 15
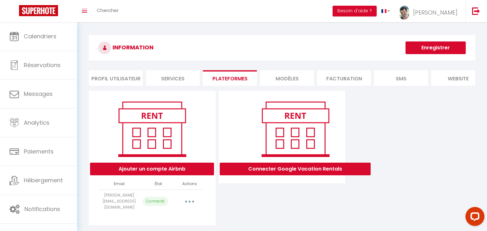
select select "65235"
select select
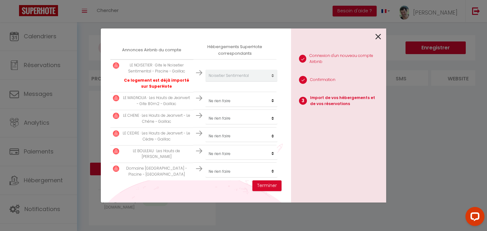
scroll to position [112, 0]
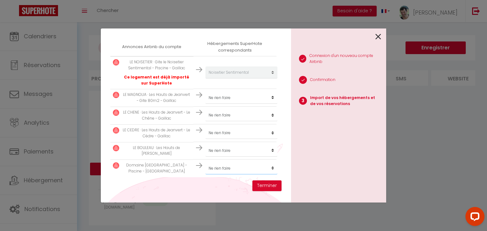
click at [237, 79] on select "Créer un nouveau hébergement Ne rien faire Noisetier Sentimental Cèdre Enchante…" at bounding box center [241, 73] width 72 height 12
select select "65404"
click at [205, 79] on select "Créer un nouveau hébergement Ne rien faire Noisetier Sentimental Cèdre Enchante…" at bounding box center [241, 73] width 72 height 12
click at [229, 79] on select "Créer un nouveau hébergement Ne rien faire Noisetier Sentimental Cèdre Enchante…" at bounding box center [241, 73] width 72 height 12
select select "65238"
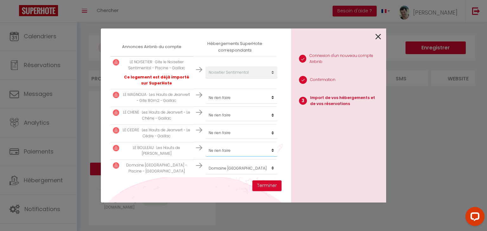
click at [205, 79] on select "Créer un nouveau hébergement Ne rien faire Noisetier Sentimental Cèdre Enchante…" at bounding box center [241, 73] width 72 height 12
click at [224, 79] on select "Créer un nouveau hébergement Ne rien faire Noisetier Sentimental Cèdre Enchante…" at bounding box center [241, 73] width 72 height 12
select select "65236"
click at [205, 79] on select "Créer un nouveau hébergement Ne rien faire Noisetier Sentimental Cèdre Enchante…" at bounding box center [241, 73] width 72 height 12
click at [224, 79] on select "Créer un nouveau hébergement Ne rien faire Noisetier Sentimental Cèdre Enchante…" at bounding box center [241, 73] width 72 height 12
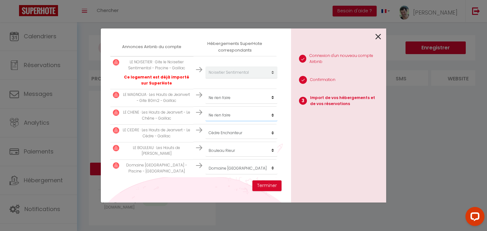
select select "65237"
click at [205, 79] on select "Créer un nouveau hébergement Ne rien faire Noisetier Sentimental Cèdre Enchante…" at bounding box center [241, 73] width 72 height 12
click at [224, 79] on select "Créer un nouveau hébergement Ne rien faire Noisetier Sentimental Cèdre Enchante…" at bounding box center [241, 73] width 72 height 12
select select "65239"
click at [205, 79] on select "Créer un nouveau hébergement Ne rien faire Noisetier Sentimental Cèdre Enchante…" at bounding box center [241, 73] width 72 height 12
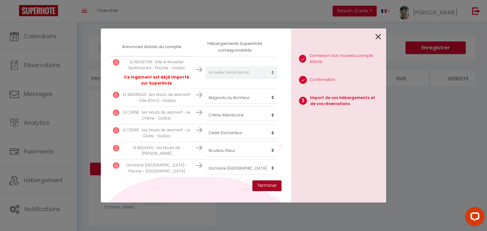
click at [260, 188] on button "Terminer" at bounding box center [266, 186] width 29 height 11
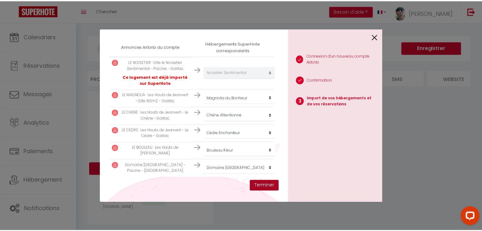
scroll to position [128, 0]
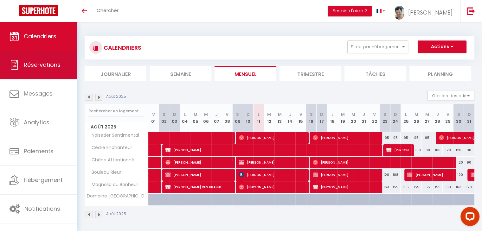
click at [52, 68] on span "Réservations" at bounding box center [42, 65] width 37 height 8
select select "not_cancelled"
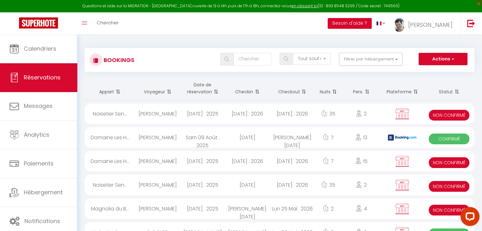
click at [366, 24] on button "Besoin d'aide ?" at bounding box center [350, 23] width 44 height 11
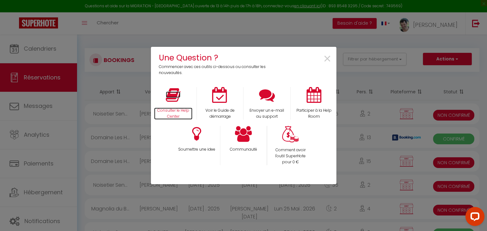
click at [172, 100] on icon at bounding box center [173, 95] width 15 height 16
click at [324, 59] on span "×" at bounding box center [327, 59] width 9 height 20
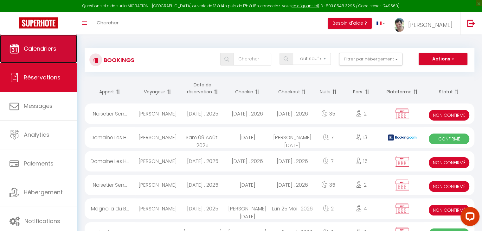
click at [47, 48] on span "Calendriers" at bounding box center [40, 49] width 33 height 8
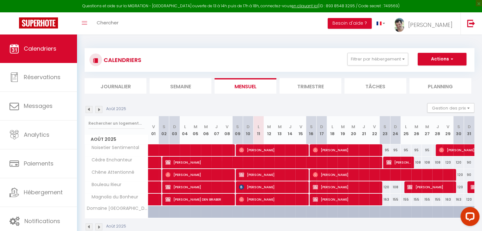
click at [99, 108] on img at bounding box center [98, 109] width 7 height 7
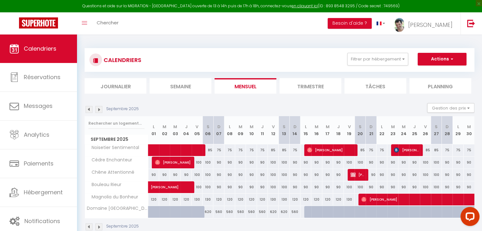
click at [98, 109] on img at bounding box center [98, 109] width 7 height 7
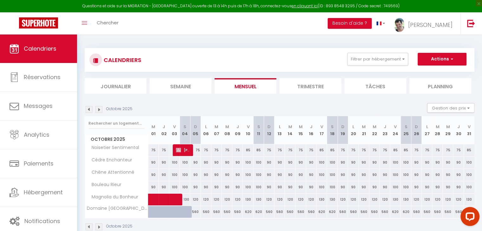
click at [98, 109] on img at bounding box center [98, 109] width 7 height 7
